Goal: Task Accomplishment & Management: Complete application form

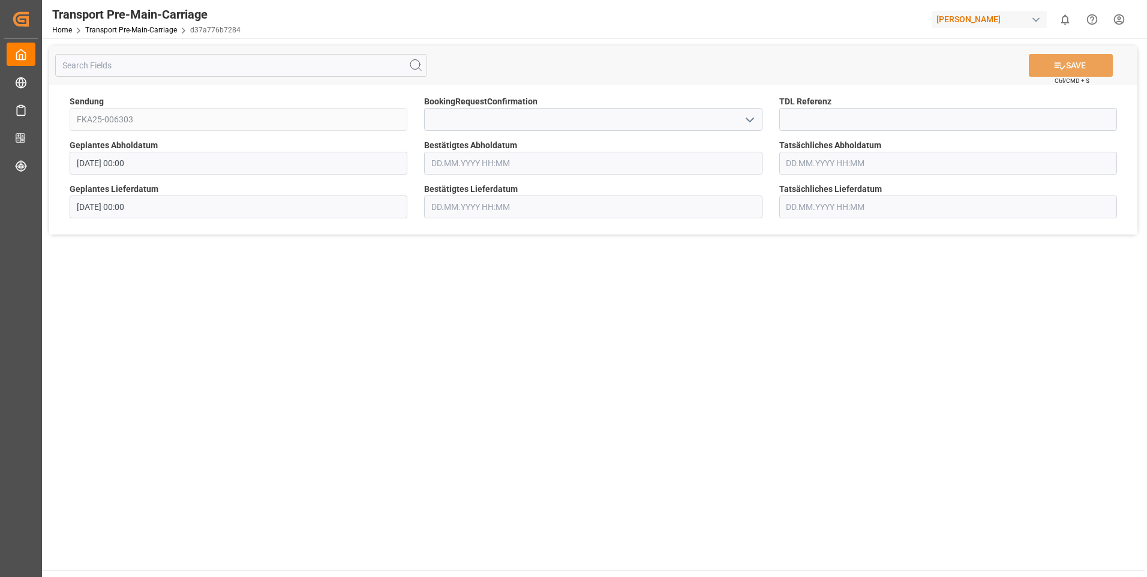
click at [751, 121] on polyline "open menu" at bounding box center [749, 120] width 7 height 4
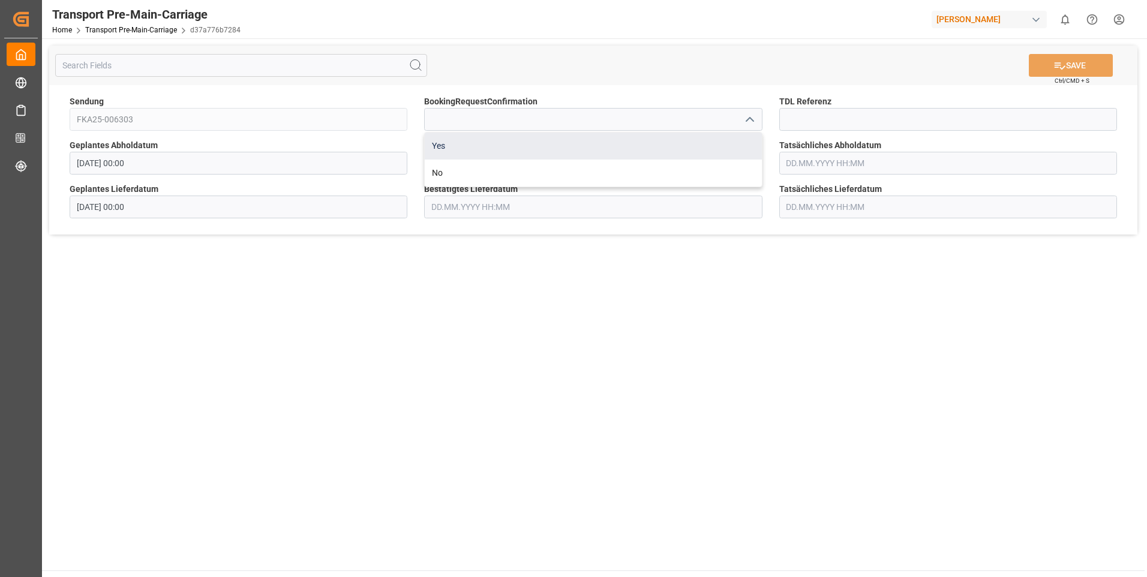
click at [737, 140] on div "Yes" at bounding box center [593, 146] width 337 height 27
type input "Yes"
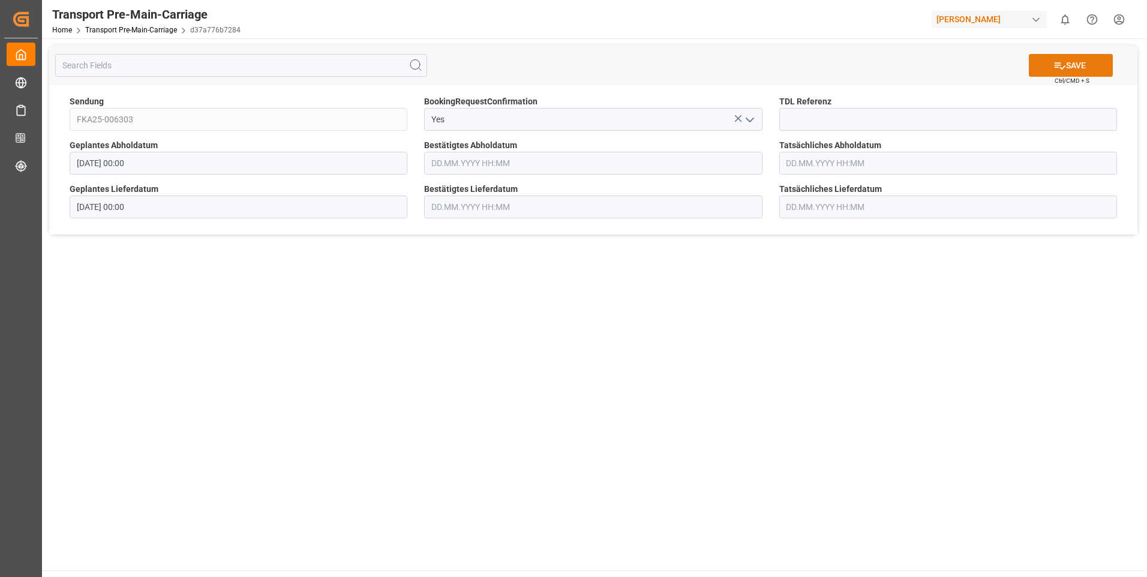
click at [1042, 68] on button "SAVE" at bounding box center [1071, 65] width 84 height 23
type input "[DATE] 00:00"
click at [761, 121] on input at bounding box center [593, 119] width 338 height 23
click at [754, 121] on icon "open menu" at bounding box center [750, 120] width 14 height 14
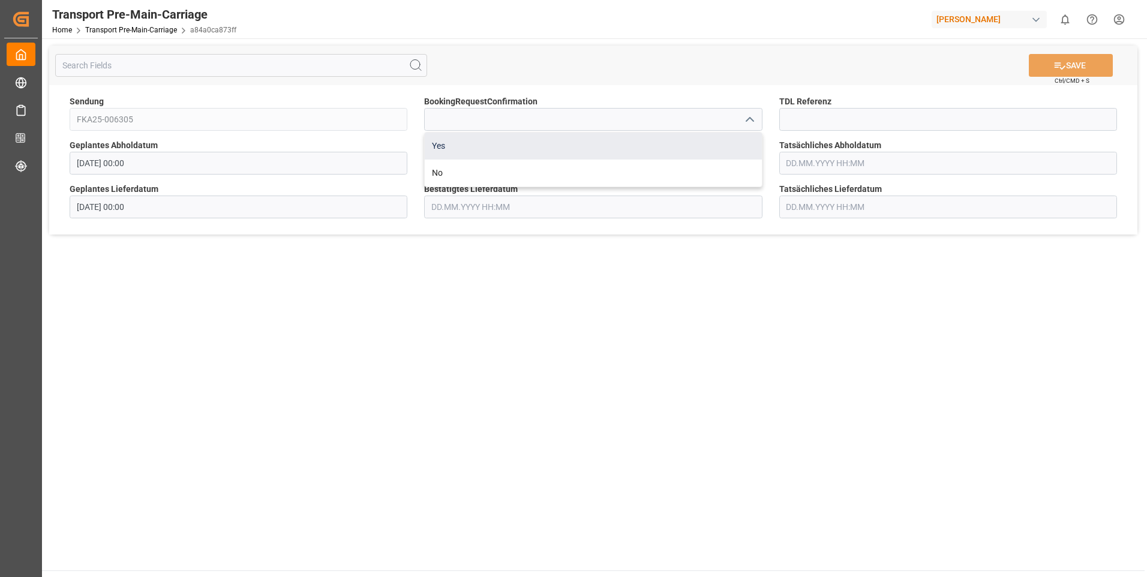
click at [742, 141] on div "Yes" at bounding box center [593, 146] width 337 height 27
type input "Yes"
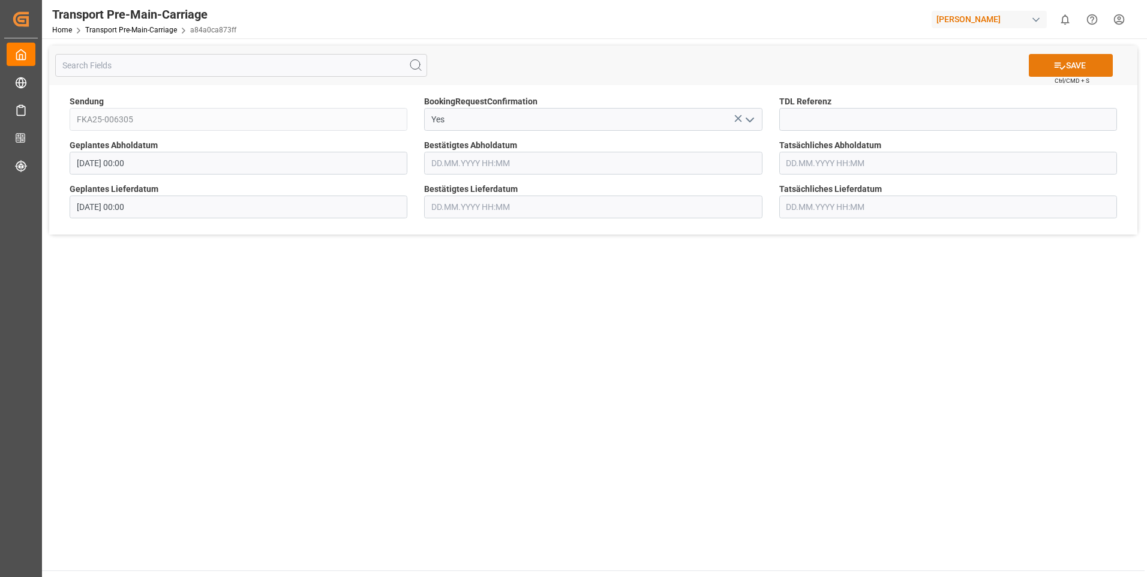
click at [1063, 61] on icon at bounding box center [1060, 65] width 13 height 13
